Goal: Check status

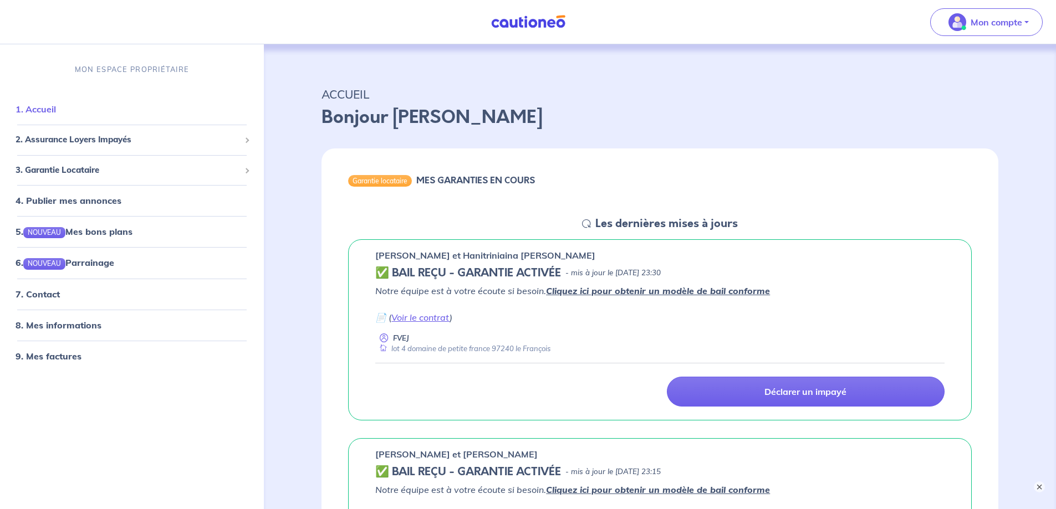
click at [41, 115] on link "1. Accueil" at bounding box center [36, 109] width 40 height 11
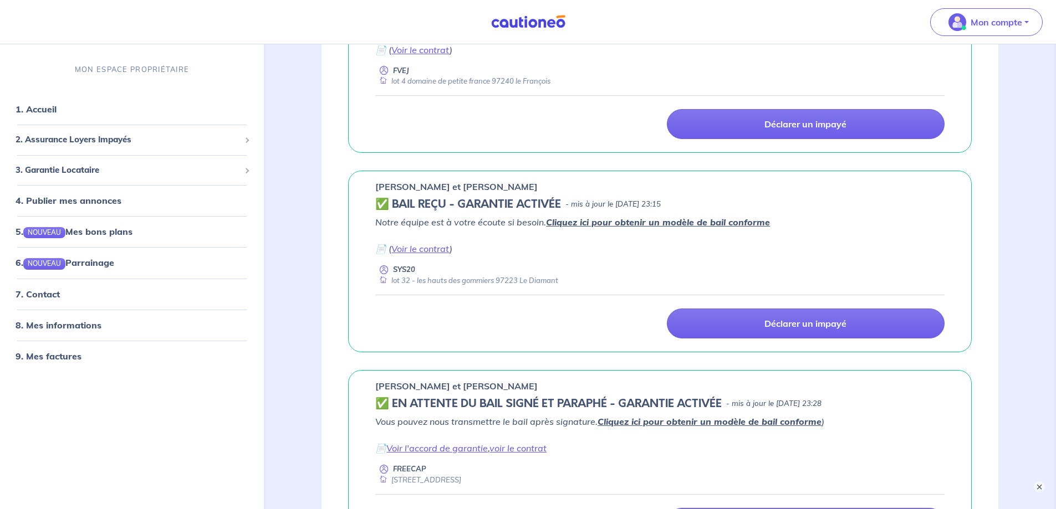
scroll to position [277, 0]
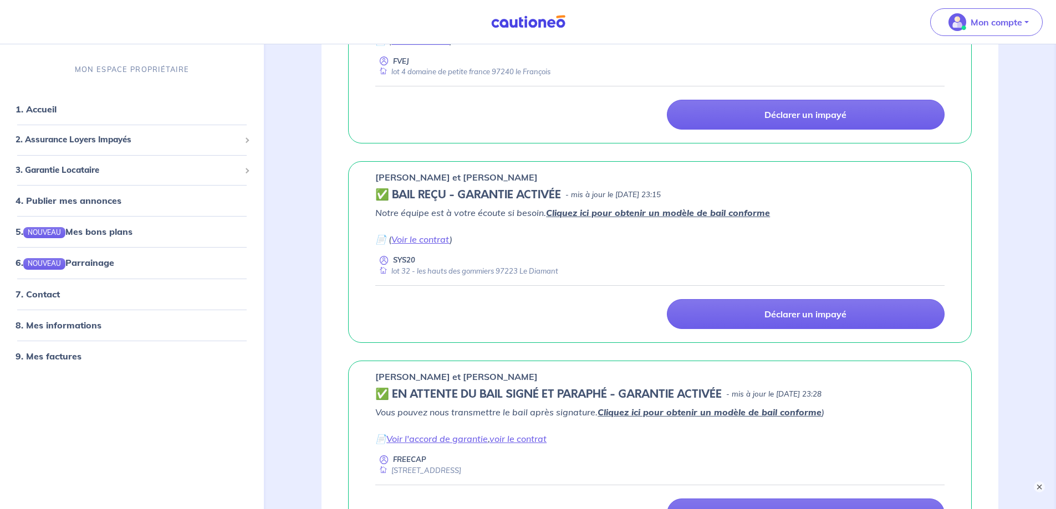
click at [439, 178] on p "[PERSON_NAME] et [PERSON_NAME]" at bounding box center [456, 177] width 162 height 13
click at [438, 198] on h5 "✅ BAIL REÇU - GARANTIE ACTIVÉE" at bounding box center [468, 194] width 186 height 13
click at [419, 179] on p "[PERSON_NAME] et [PERSON_NAME]" at bounding box center [456, 177] width 162 height 13
click at [423, 194] on h5 "✅ BAIL REÇU - GARANTIE ACTIVÉE" at bounding box center [468, 194] width 186 height 13
click at [410, 239] on link "Voir le contrat" at bounding box center [420, 239] width 58 height 11
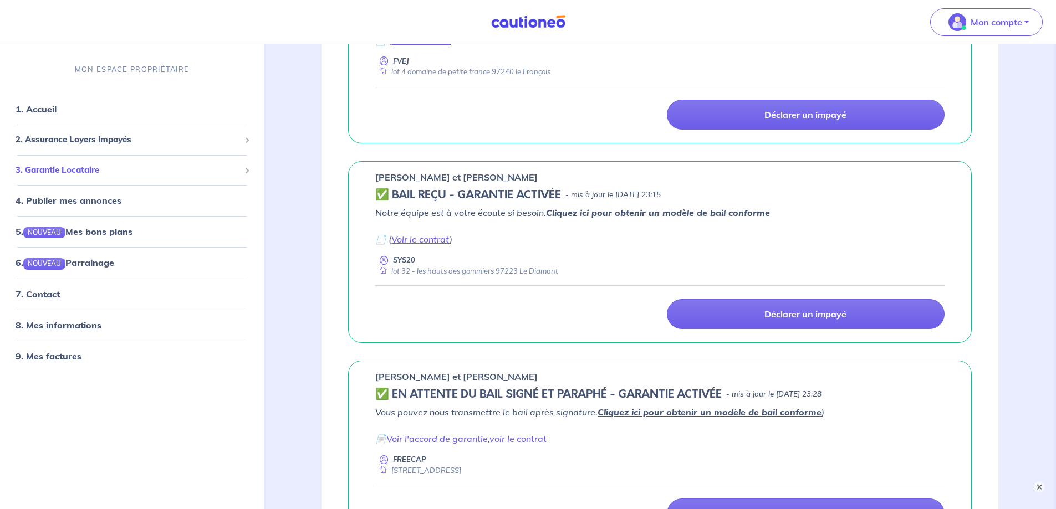
click at [147, 171] on span "3. Garantie Locataire" at bounding box center [128, 170] width 224 height 13
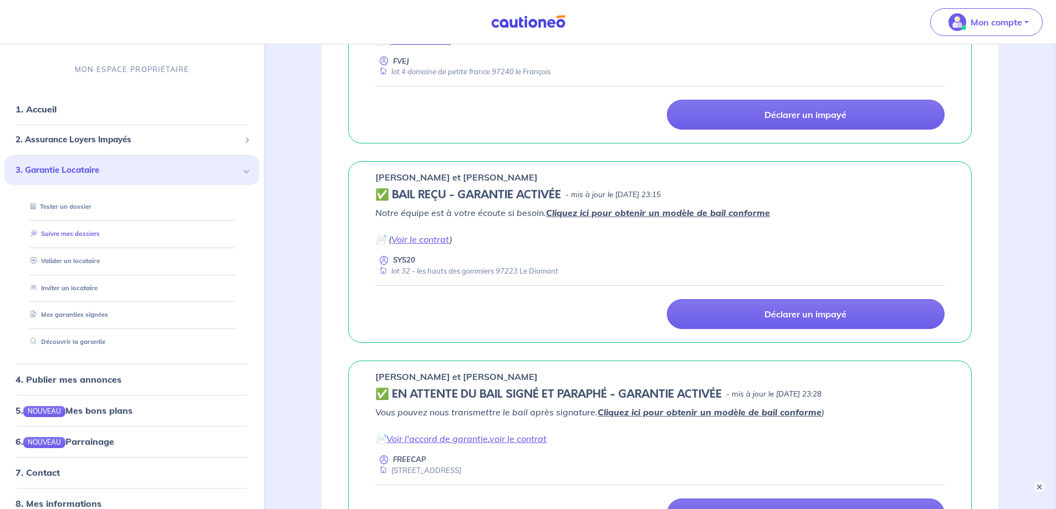
click at [68, 230] on link "Suivre mes dossiers" at bounding box center [63, 234] width 74 height 8
